Goal: Information Seeking & Learning: Check status

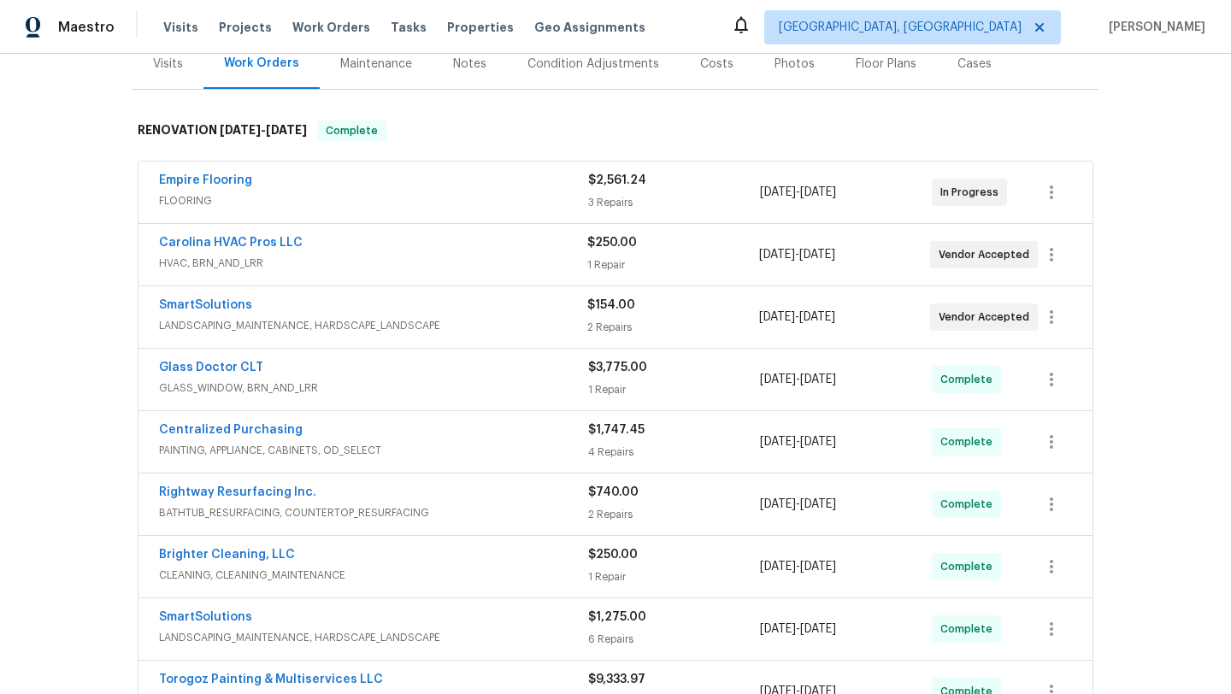
scroll to position [279, 0]
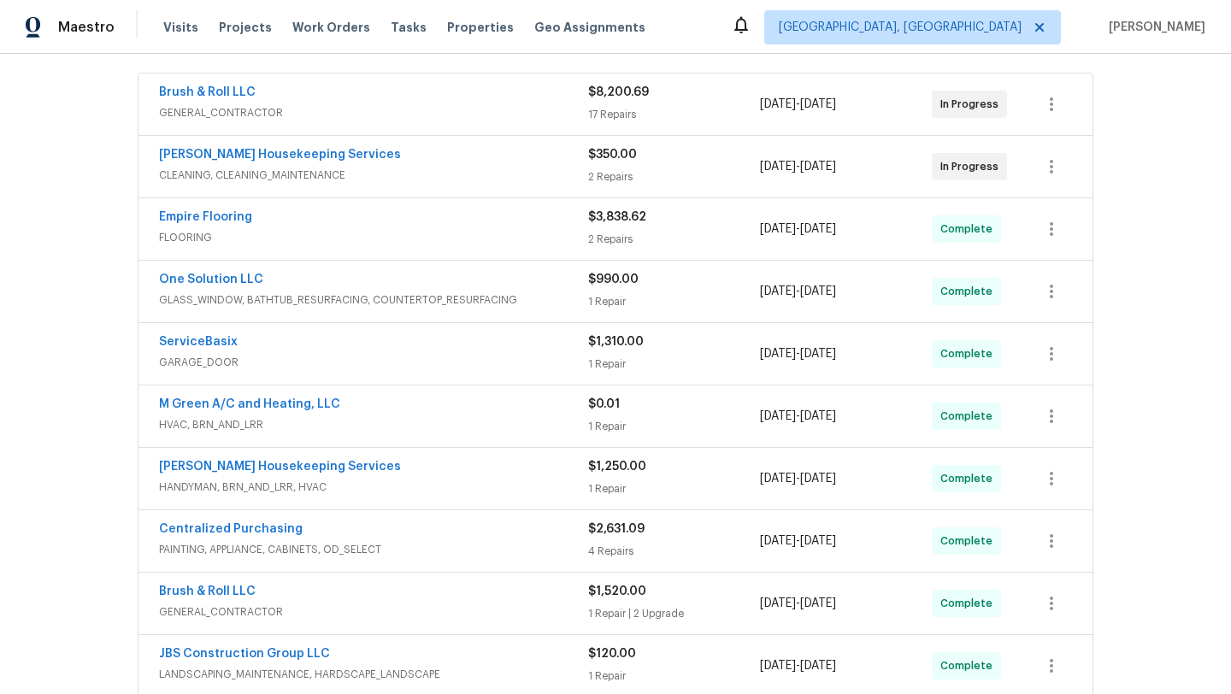
scroll to position [268, 0]
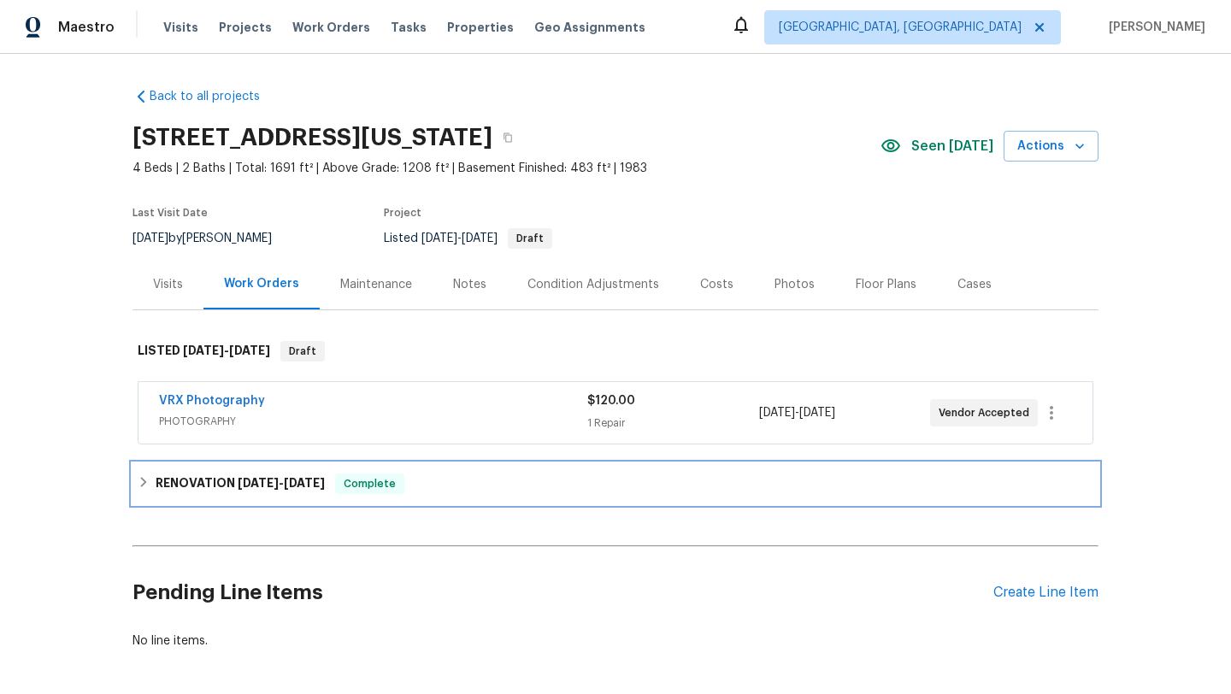
click at [290, 478] on span "9/12/25" at bounding box center [304, 483] width 41 height 12
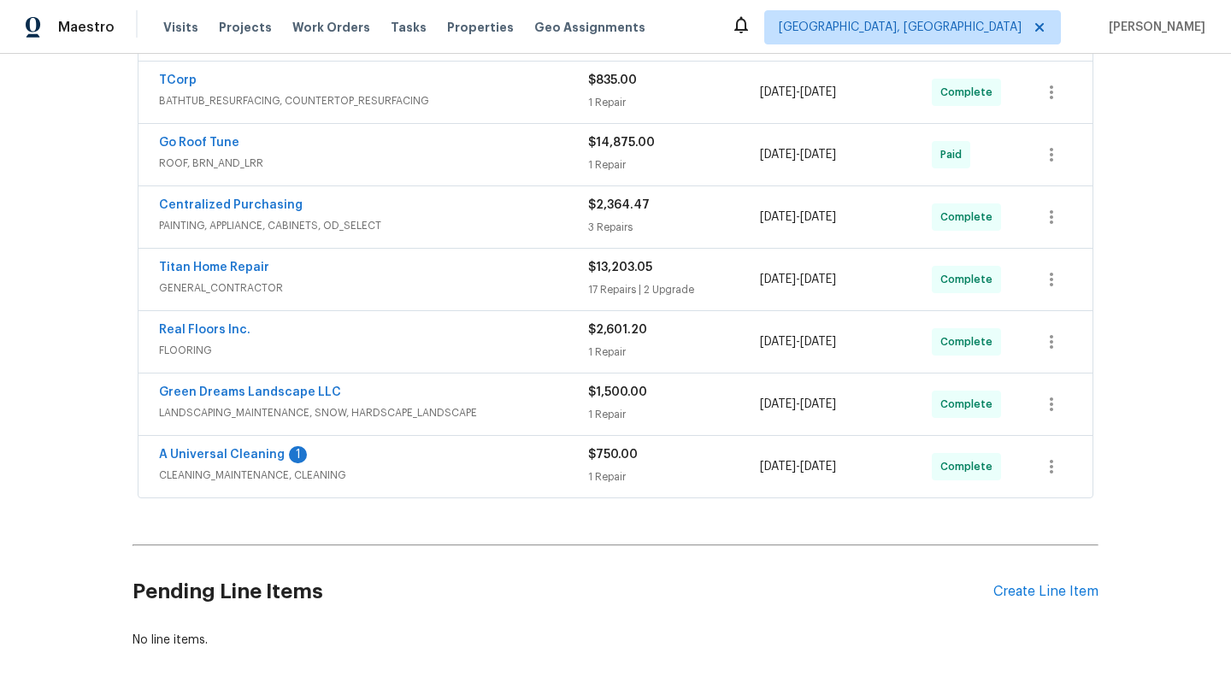
scroll to position [531, 0]
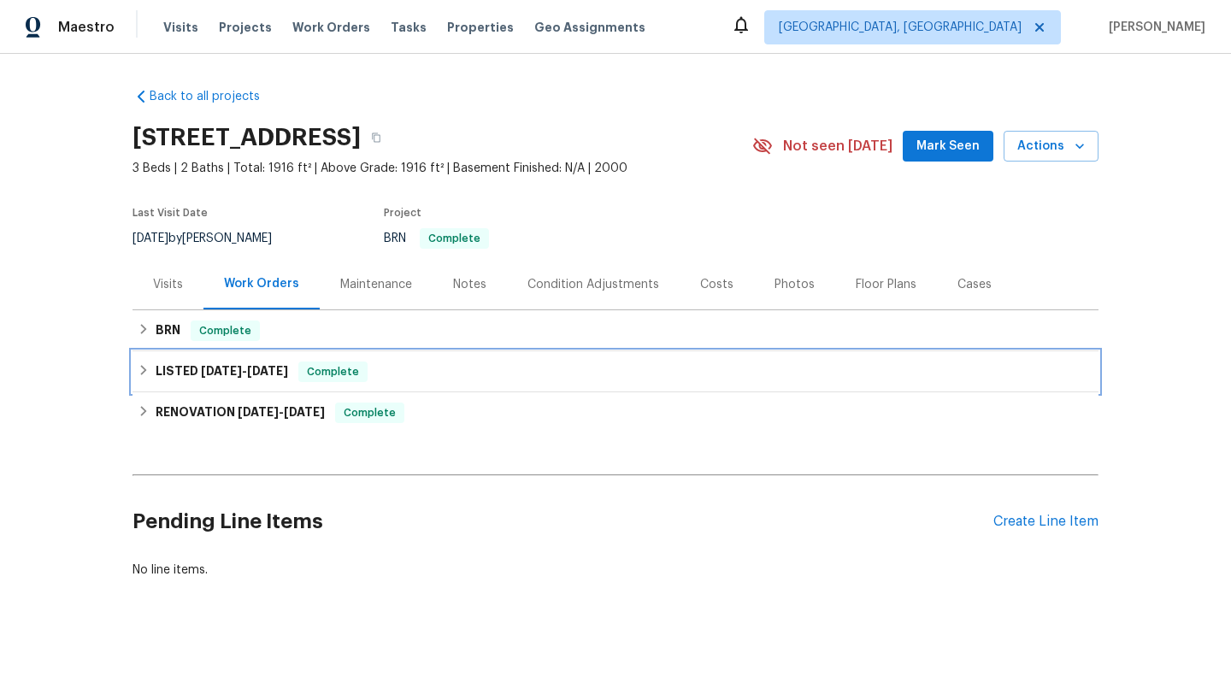
click at [358, 353] on div "LISTED 7/2/25 - 7/6/25 Complete" at bounding box center [616, 371] width 966 height 41
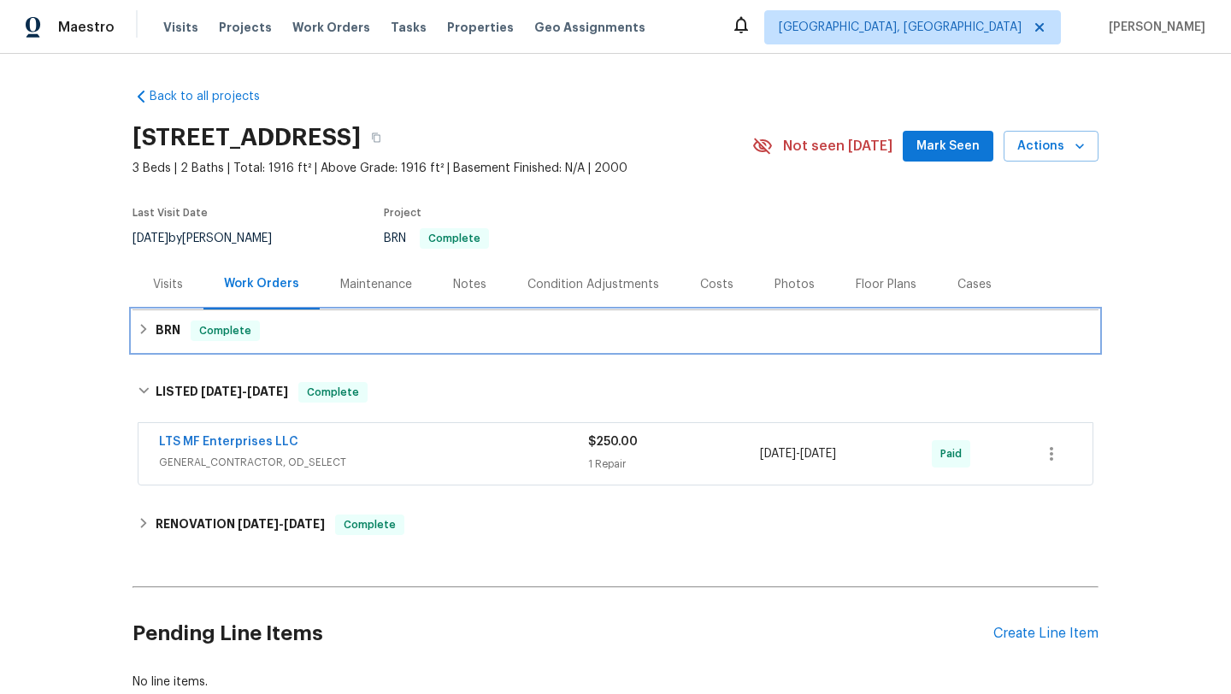
click at [372, 334] on div "BRN Complete" at bounding box center [616, 331] width 956 height 21
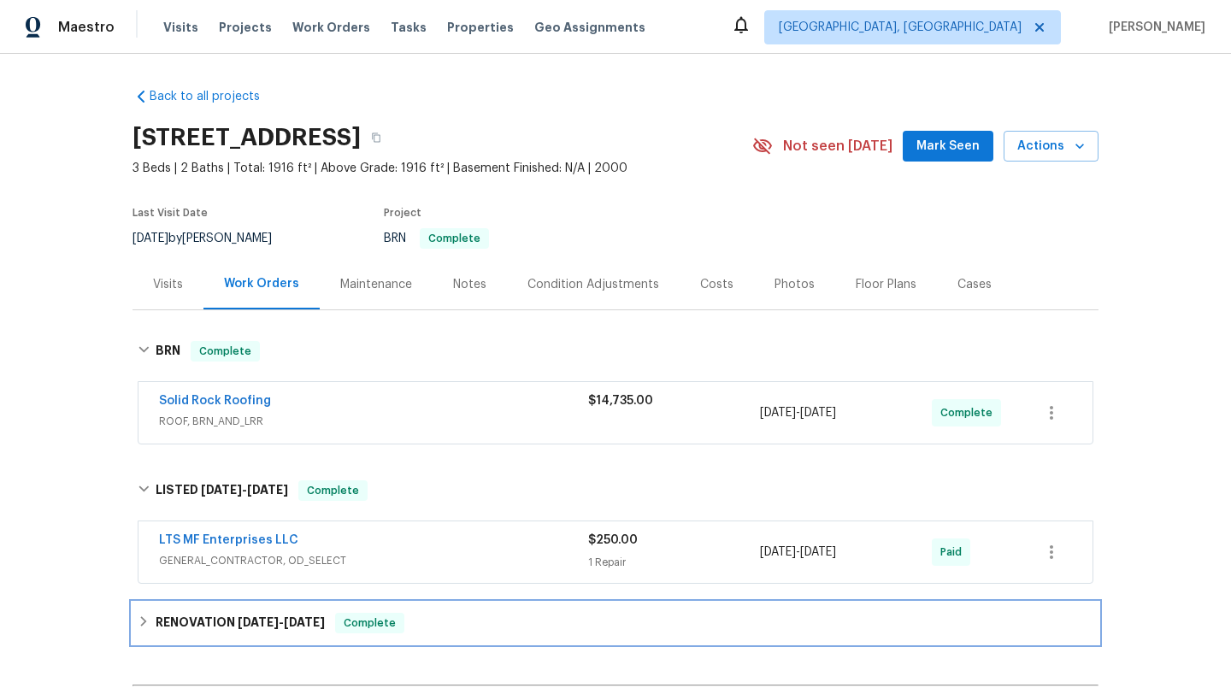
click at [325, 627] on span "6/13/25" at bounding box center [304, 622] width 41 height 12
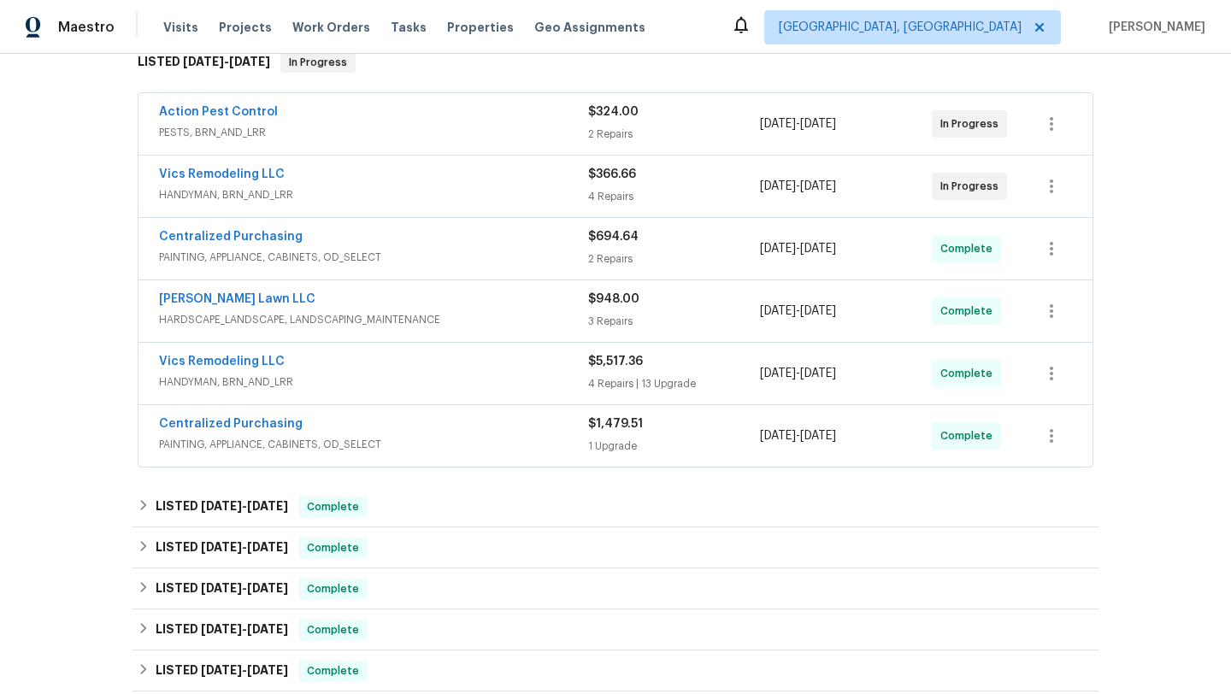
scroll to position [271, 0]
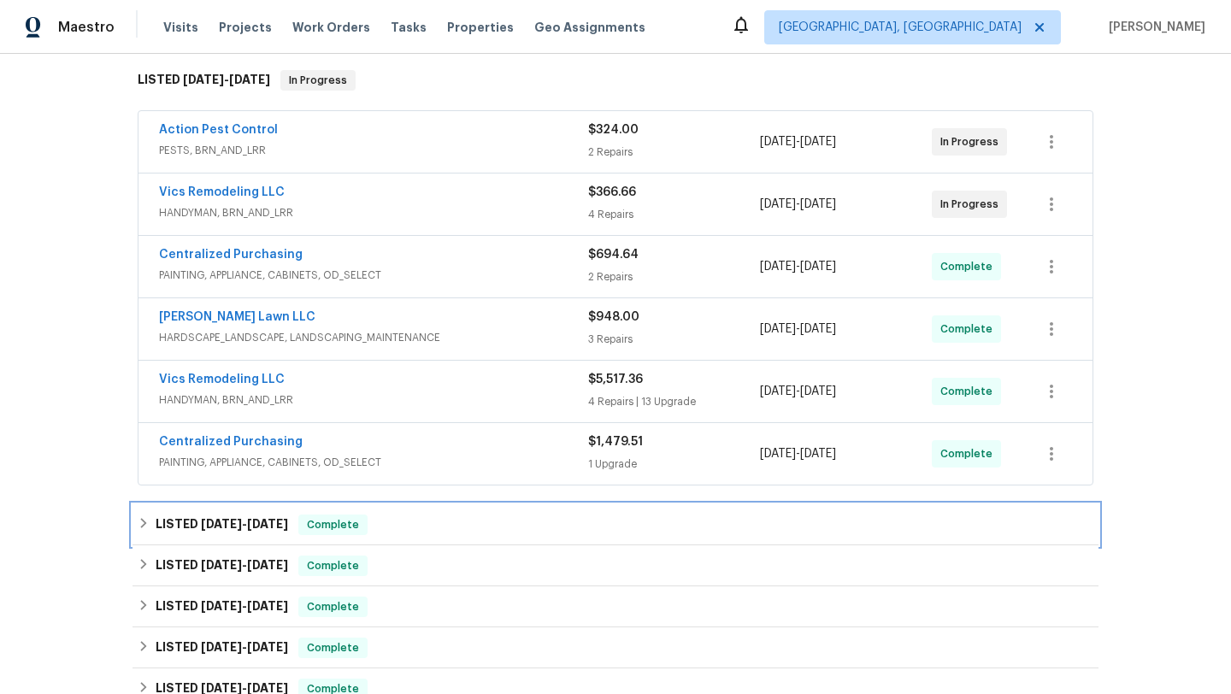
click at [449, 523] on div "LISTED 8/21/25 - 9/2/25 Complete" at bounding box center [616, 525] width 956 height 21
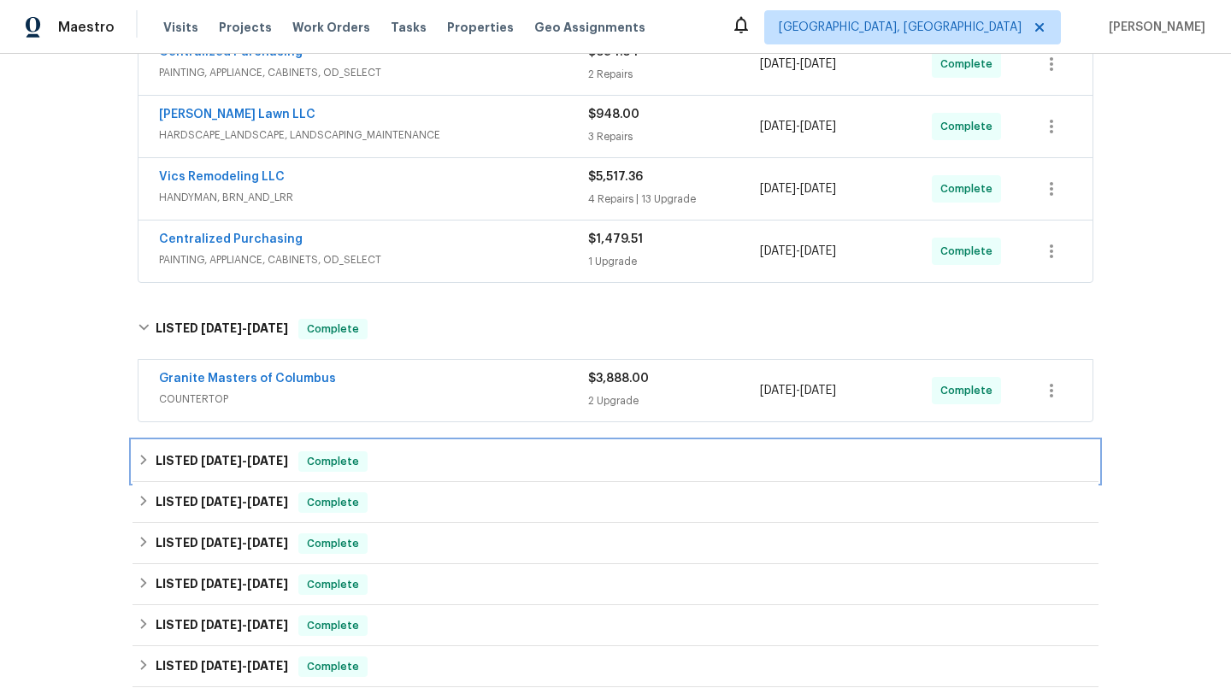
click at [454, 457] on div "LISTED 8/21/25 - 9/3/25 Complete" at bounding box center [616, 461] width 956 height 21
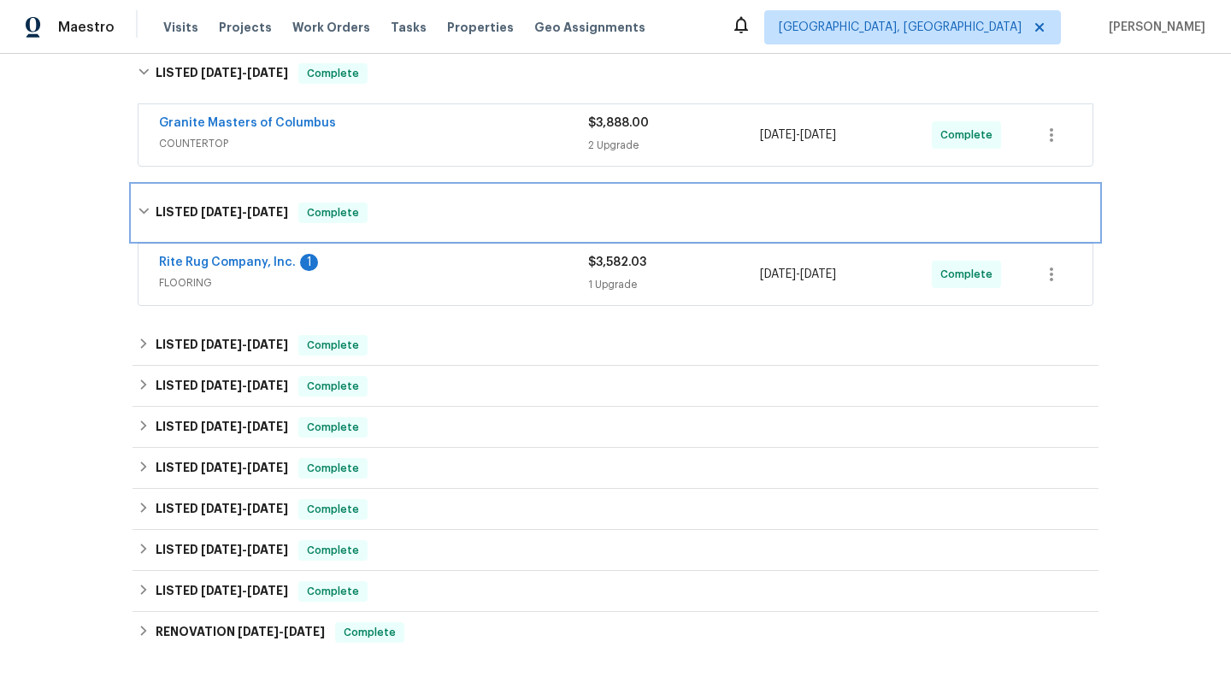
scroll to position [808, 0]
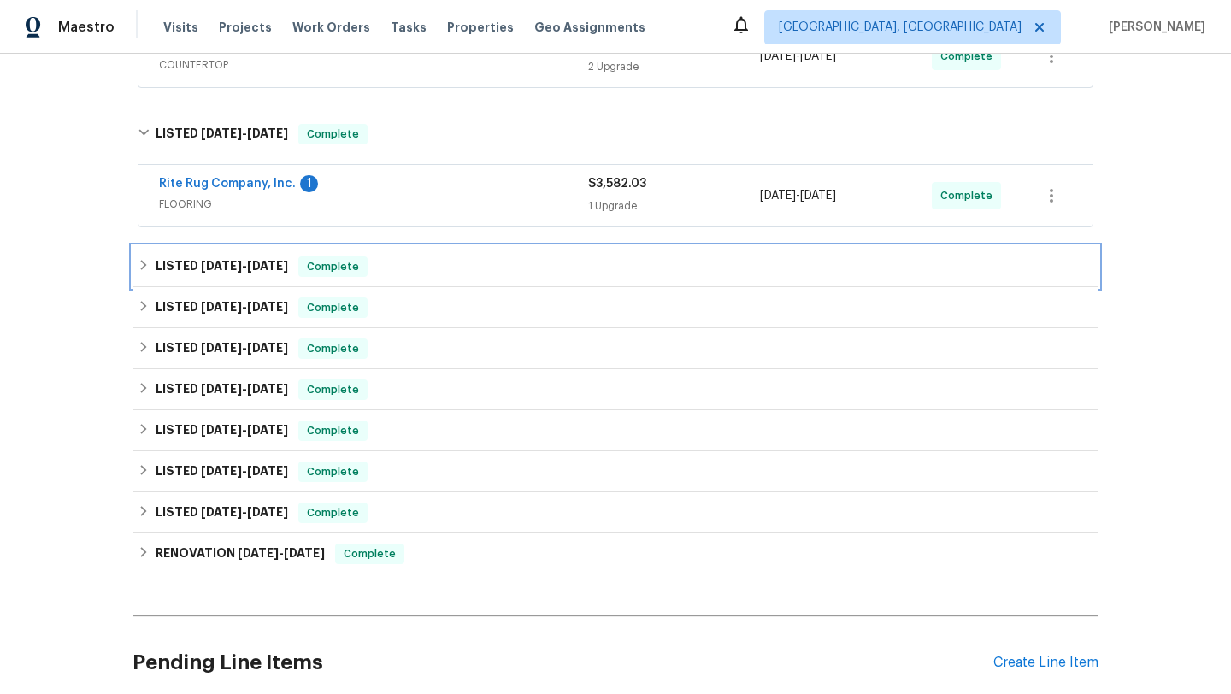
click at [442, 276] on div "LISTED 6/20/25 - 6/23/25 Complete" at bounding box center [616, 266] width 956 height 21
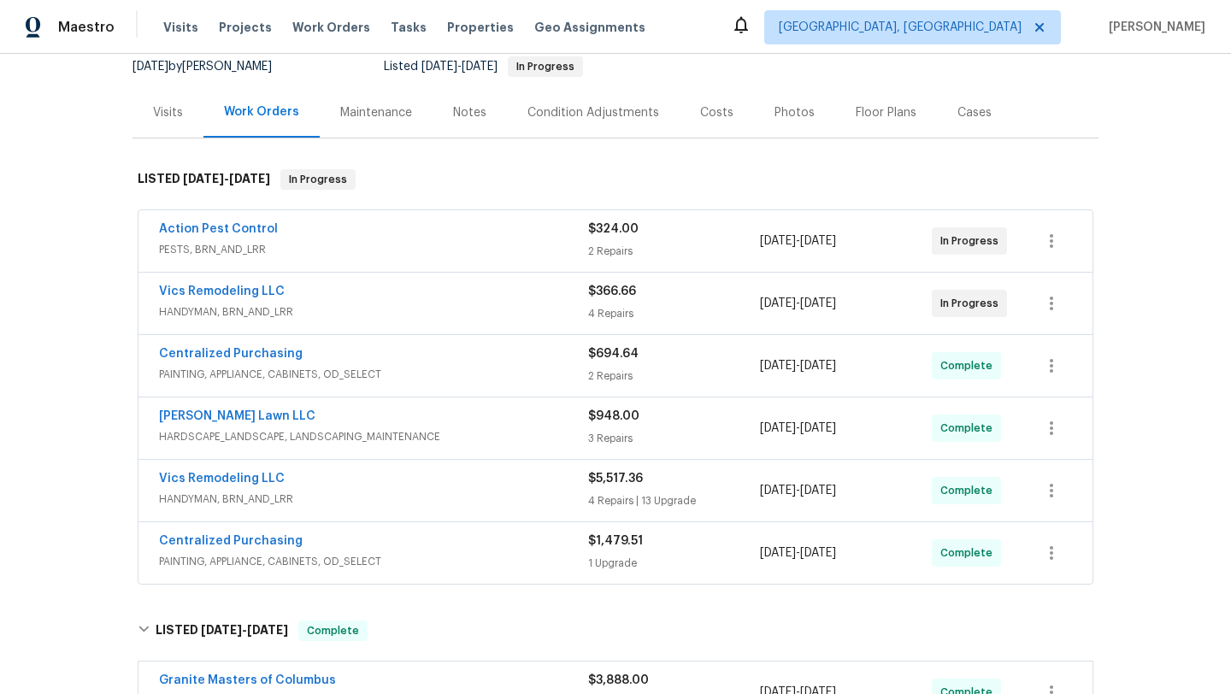
scroll to position [115, 0]
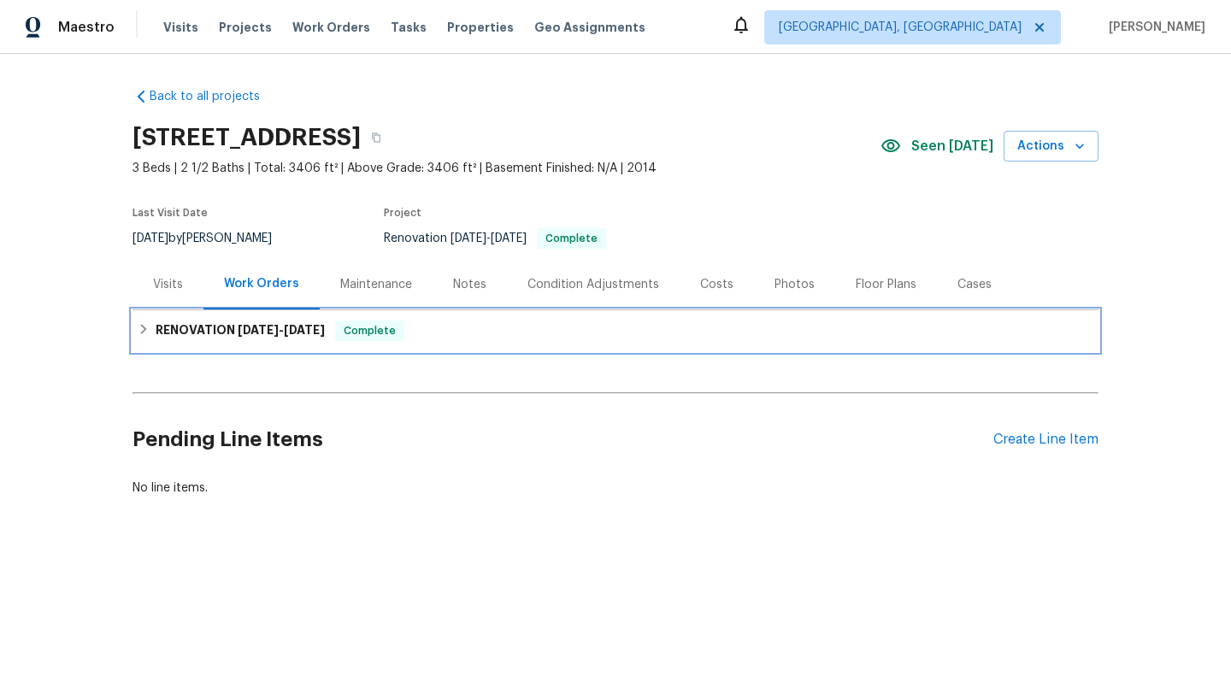
click at [281, 334] on span "9/5/25 - 9/15/25" at bounding box center [281, 330] width 87 height 12
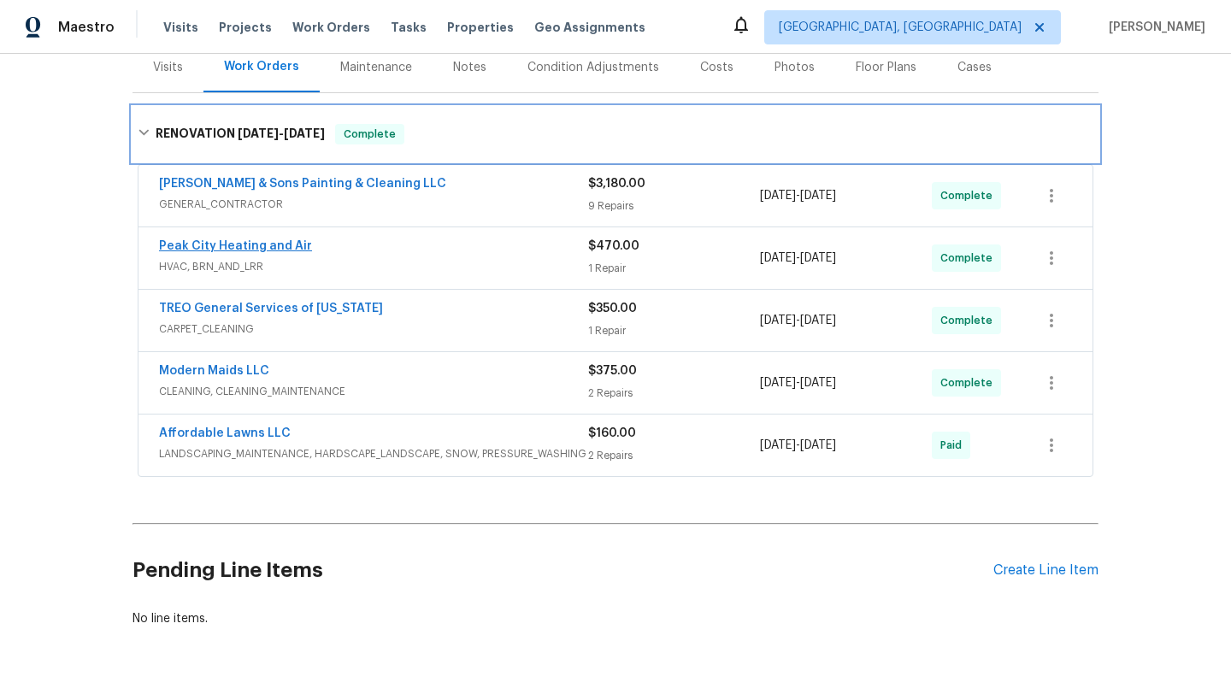
scroll to position [221, 0]
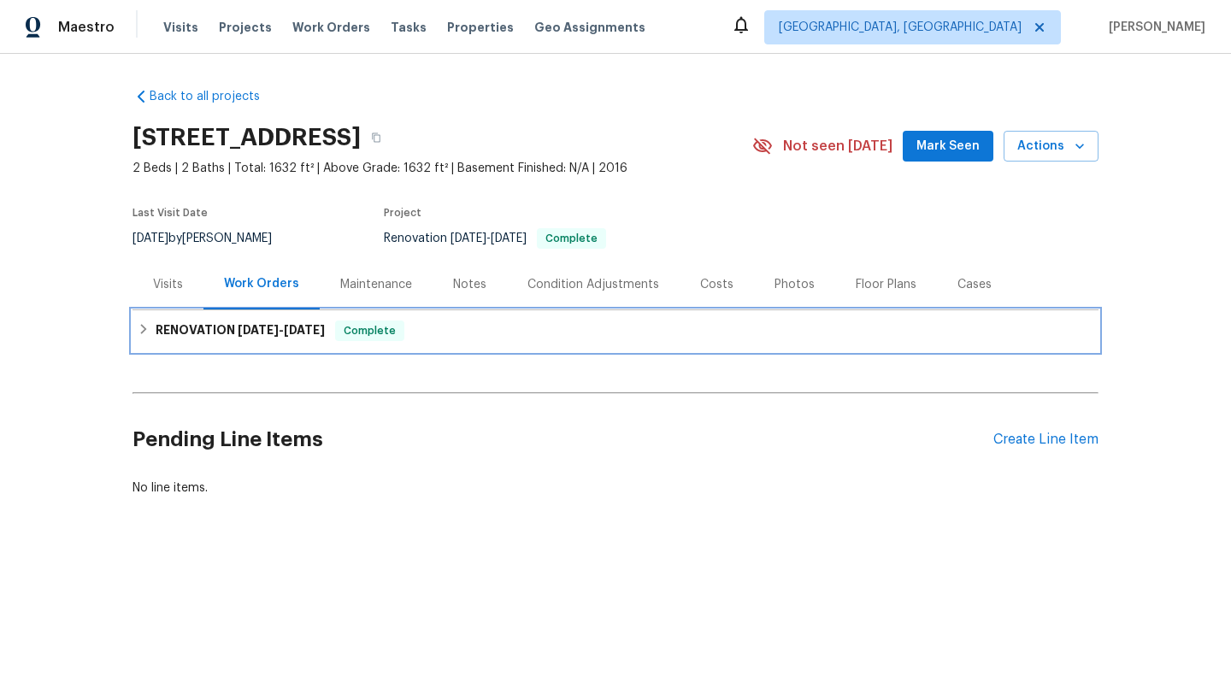
click at [224, 323] on h6 "RENOVATION 9/8/25 - 9/12/25" at bounding box center [240, 331] width 169 height 21
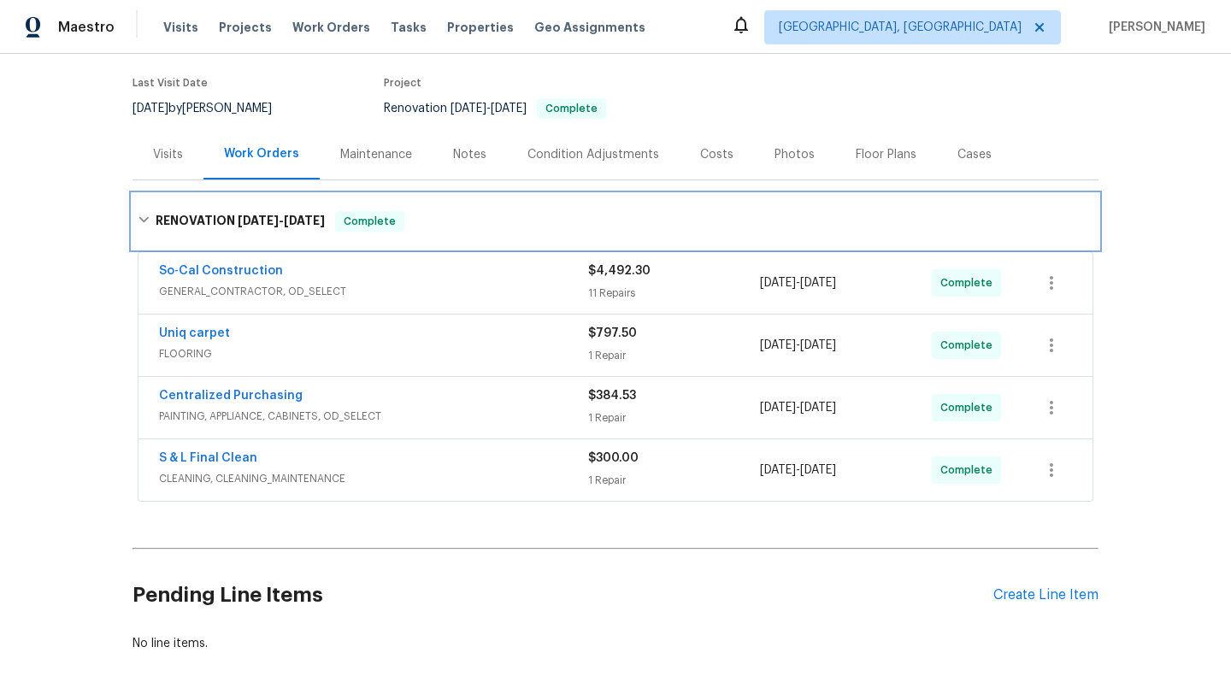
scroll to position [204, 0]
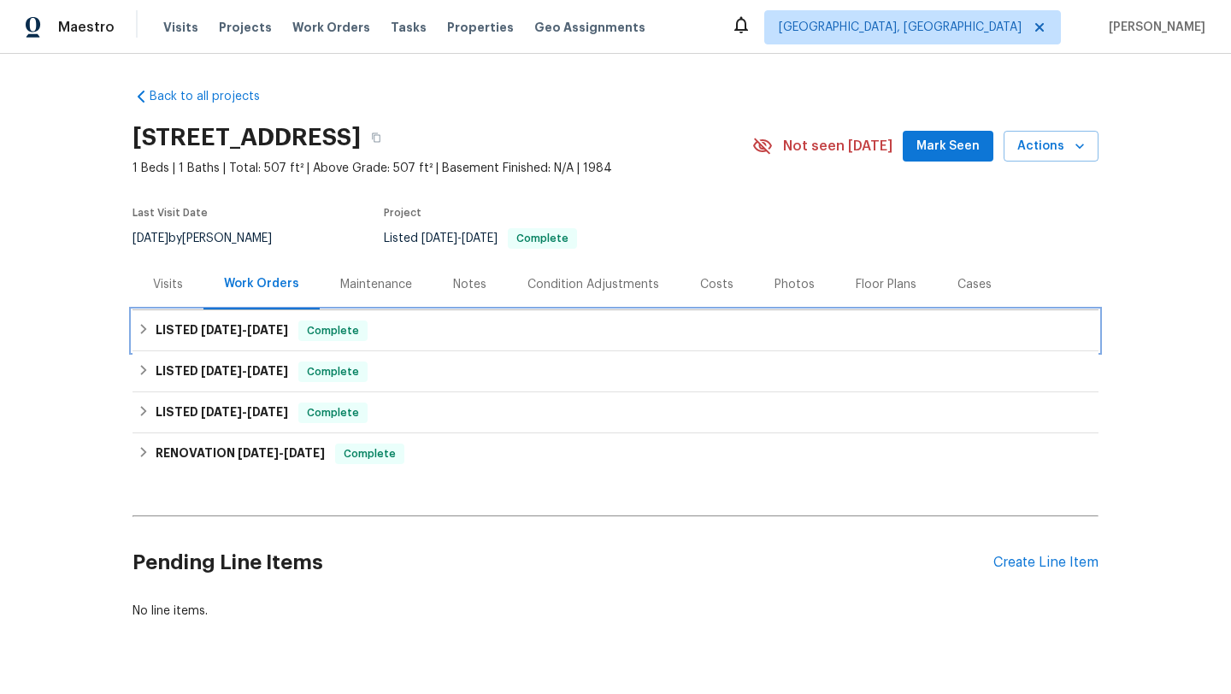
click at [572, 328] on div "LISTED [DATE] - [DATE] Complete" at bounding box center [616, 331] width 956 height 21
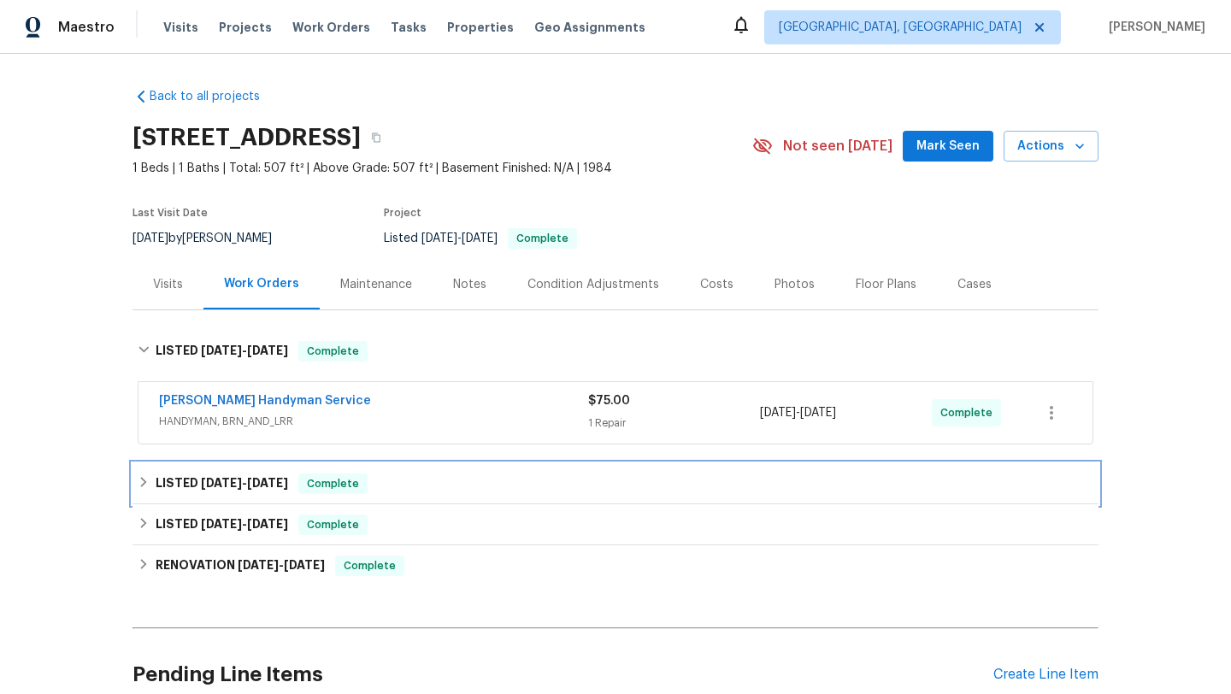
click at [467, 476] on div "LISTED [DATE] - [DATE] Complete" at bounding box center [616, 484] width 956 height 21
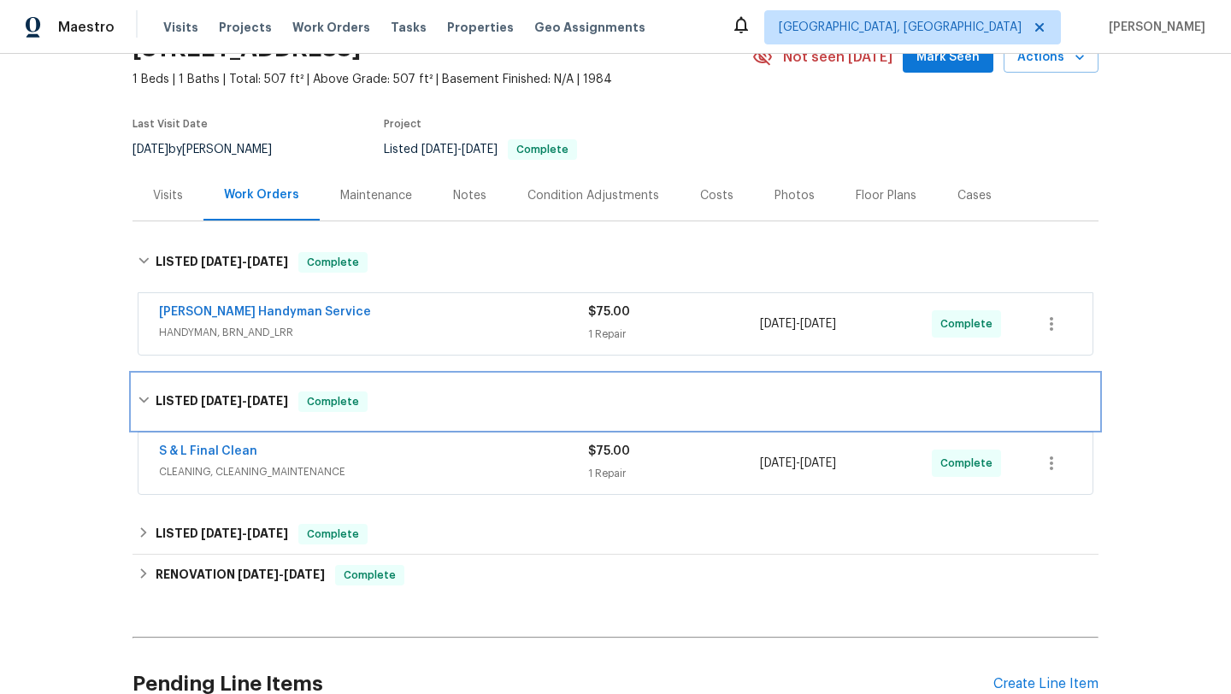
scroll to position [116, 0]
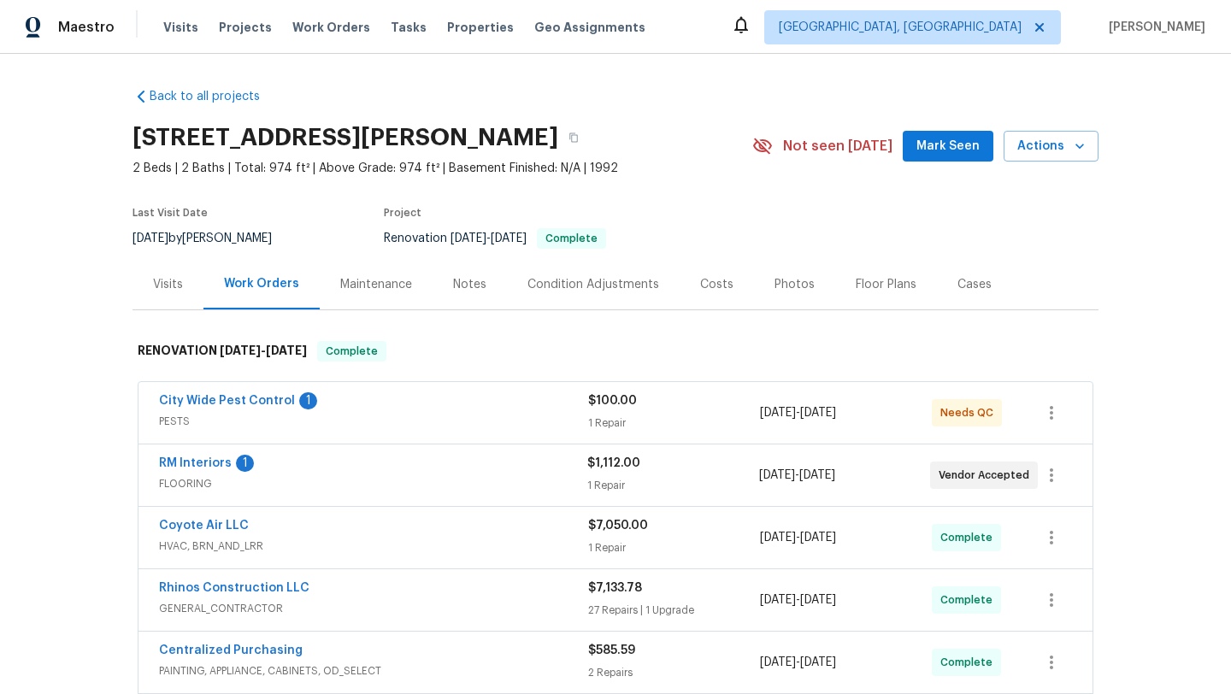
scroll to position [329, 0]
